Goal: Check status

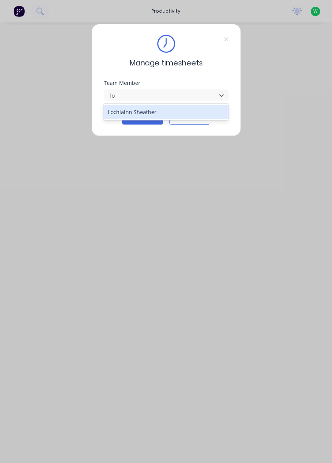
click at [112, 114] on div "Lochlainn Sheather" at bounding box center [166, 112] width 125 height 14
type input "lo"
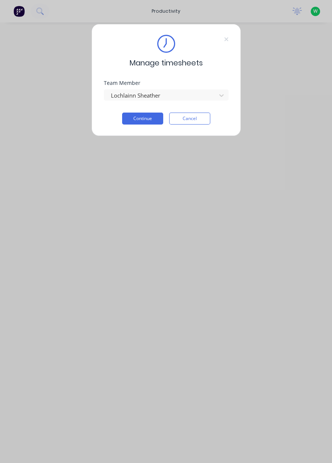
click at [133, 118] on button "Continue" at bounding box center [142, 118] width 41 height 12
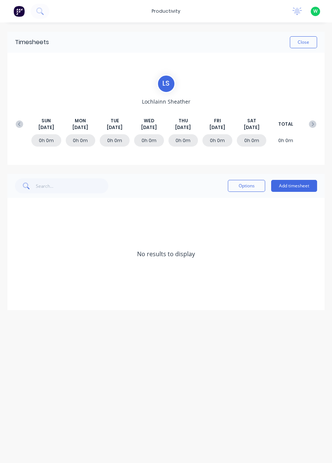
click at [17, 125] on icon at bounding box center [19, 123] width 7 height 7
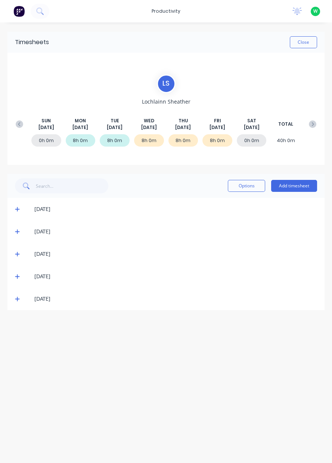
click at [19, 302] on span at bounding box center [18, 298] width 7 height 7
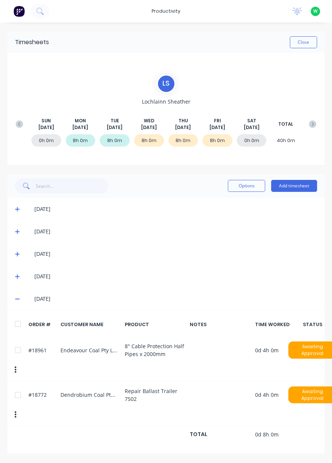
click at [302, 41] on button "Close" at bounding box center [303, 42] width 27 height 12
